Goal: Transaction & Acquisition: Purchase product/service

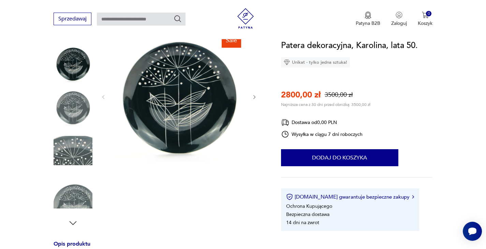
scroll to position [68, 0]
